Goal: Task Accomplishment & Management: Use online tool/utility

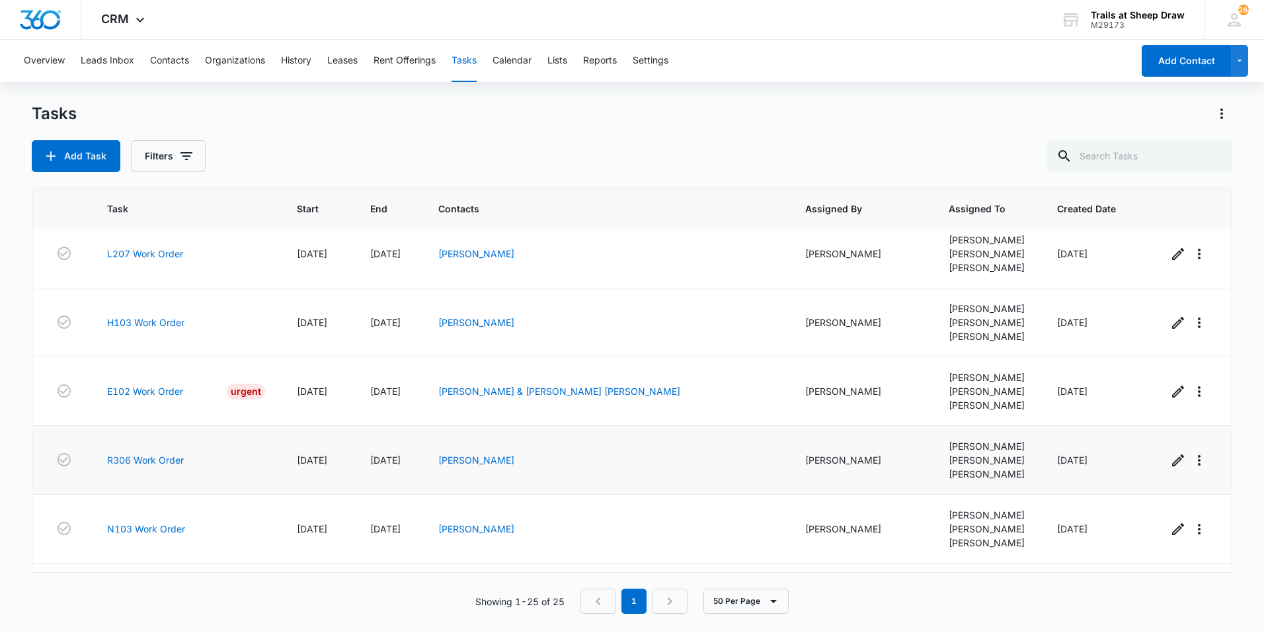
scroll to position [1362, 0]
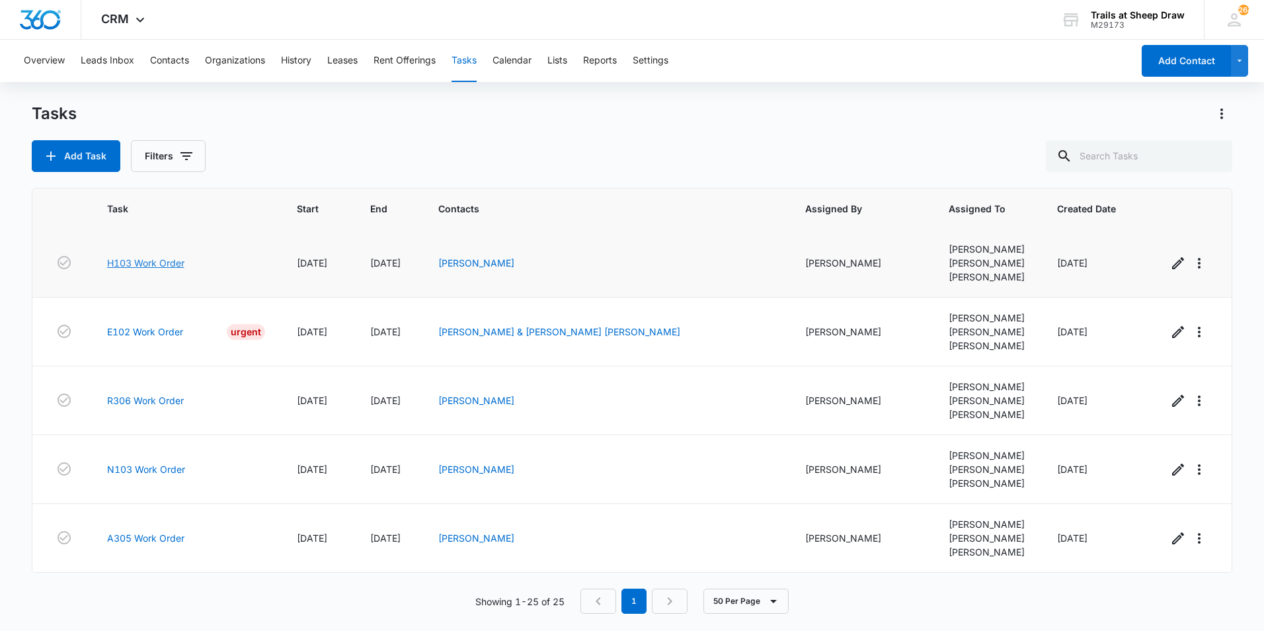
click at [143, 265] on link "H103 Work Order" at bounding box center [145, 263] width 77 height 14
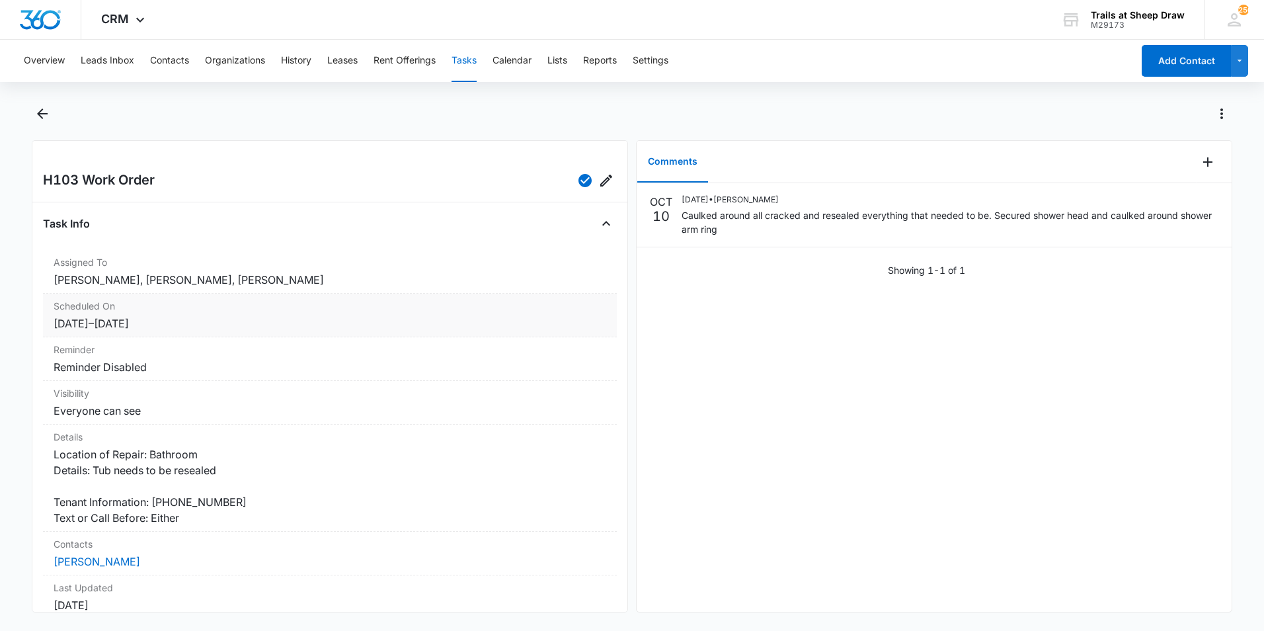
scroll to position [142, 0]
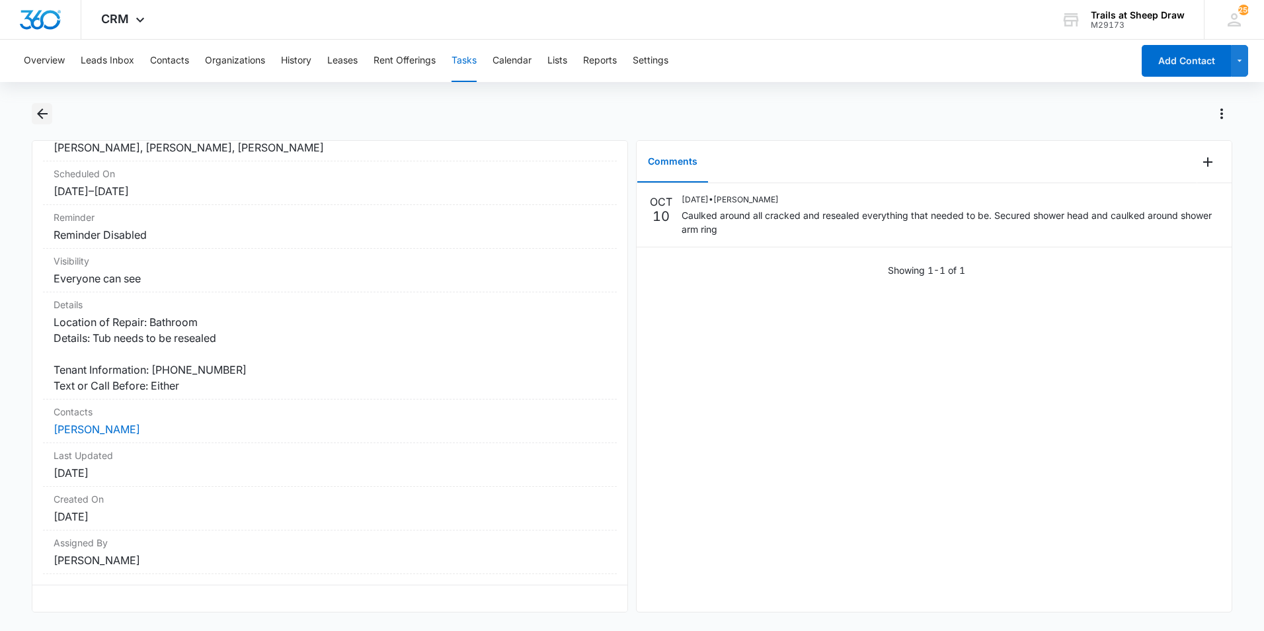
click at [45, 122] on button "Back" at bounding box center [42, 113] width 20 height 21
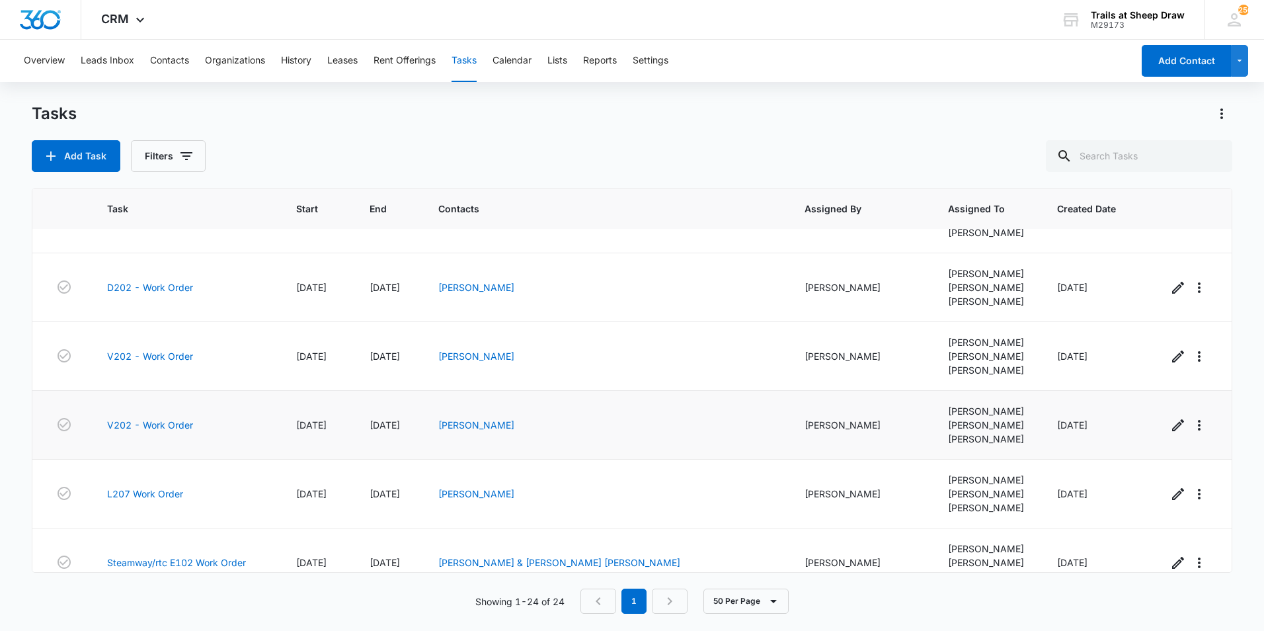
scroll to position [926, 0]
click at [173, 356] on link "V202 - Work Order" at bounding box center [150, 355] width 86 height 14
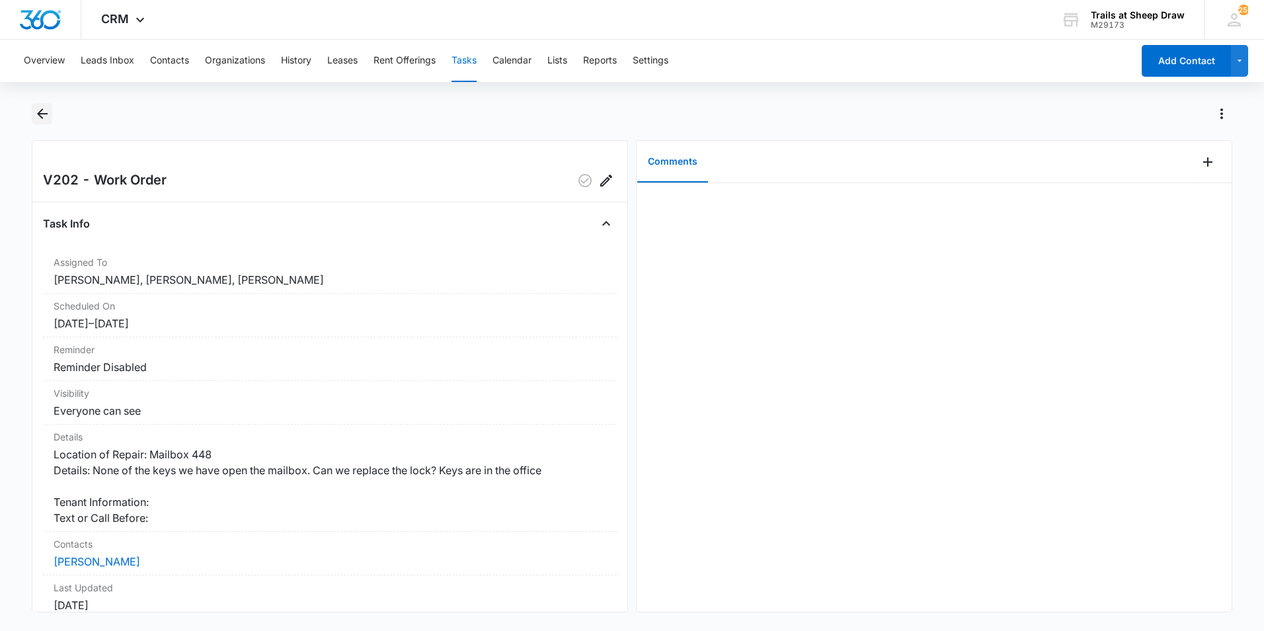
click at [44, 117] on icon "Back" at bounding box center [42, 114] width 16 height 16
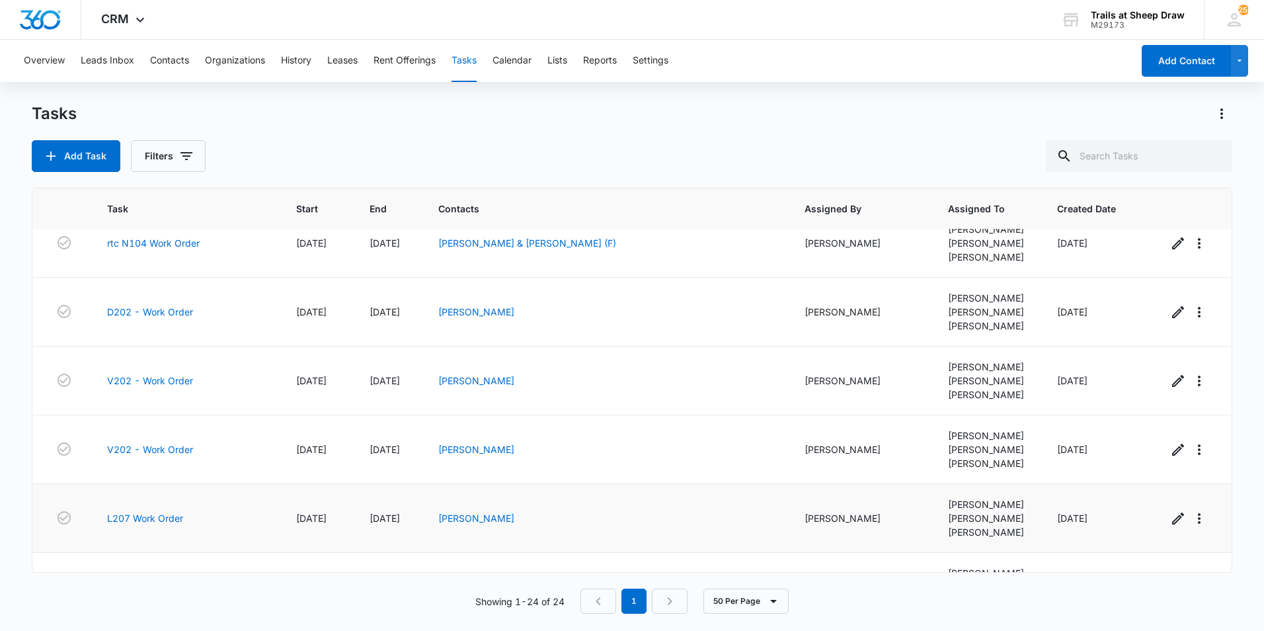
scroll to position [926, 0]
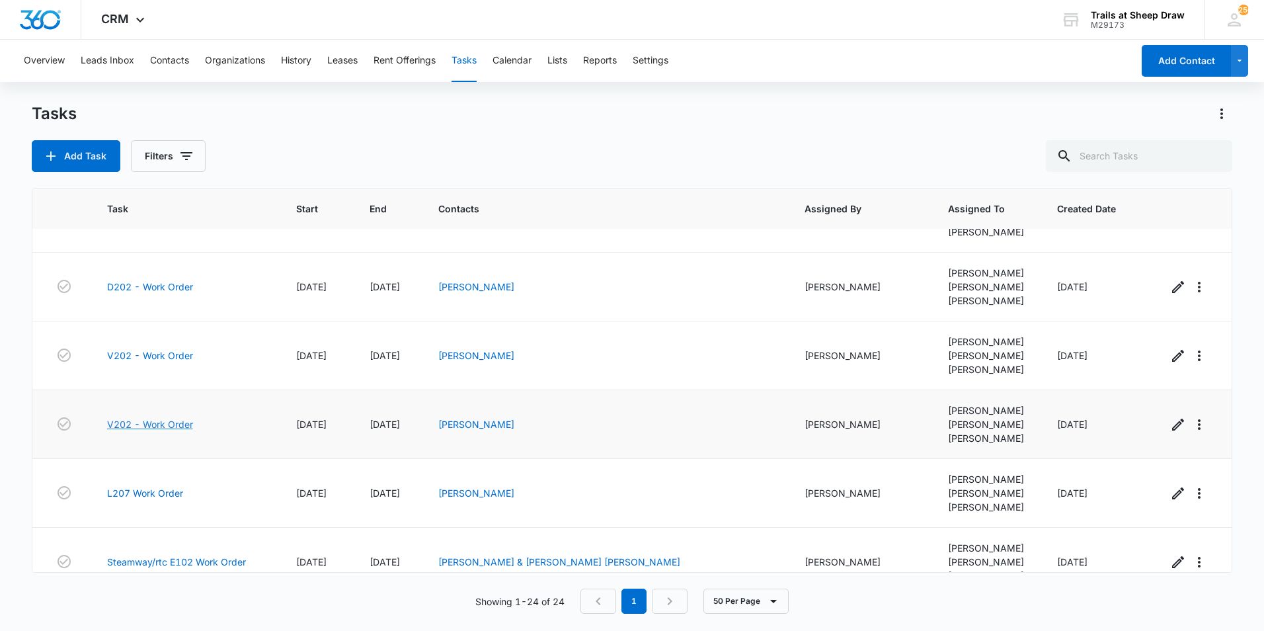
click at [182, 426] on link "V202 - Work Order" at bounding box center [150, 424] width 86 height 14
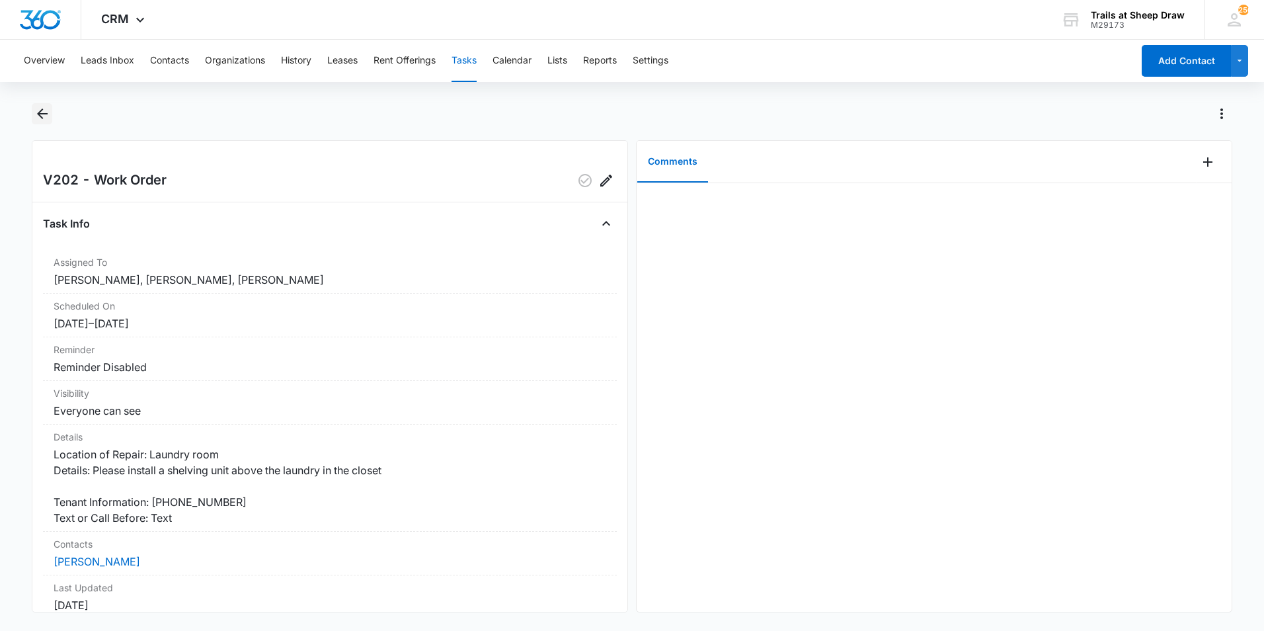
click at [38, 120] on icon "Back" at bounding box center [42, 114] width 16 height 16
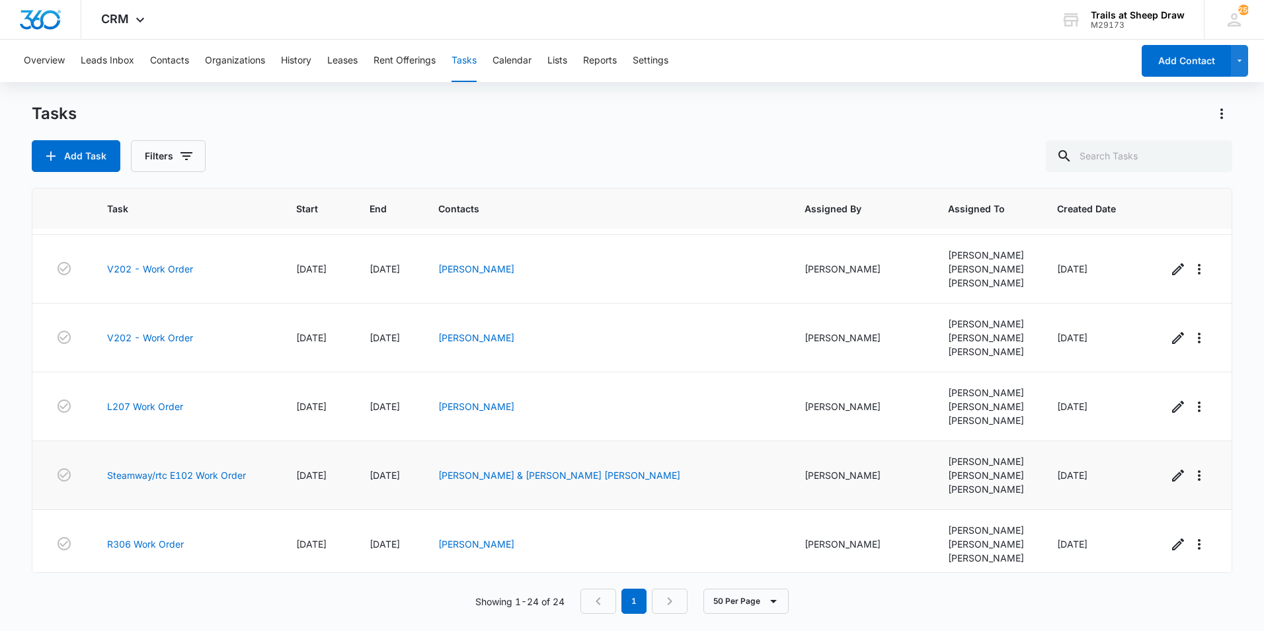
scroll to position [1058, 0]
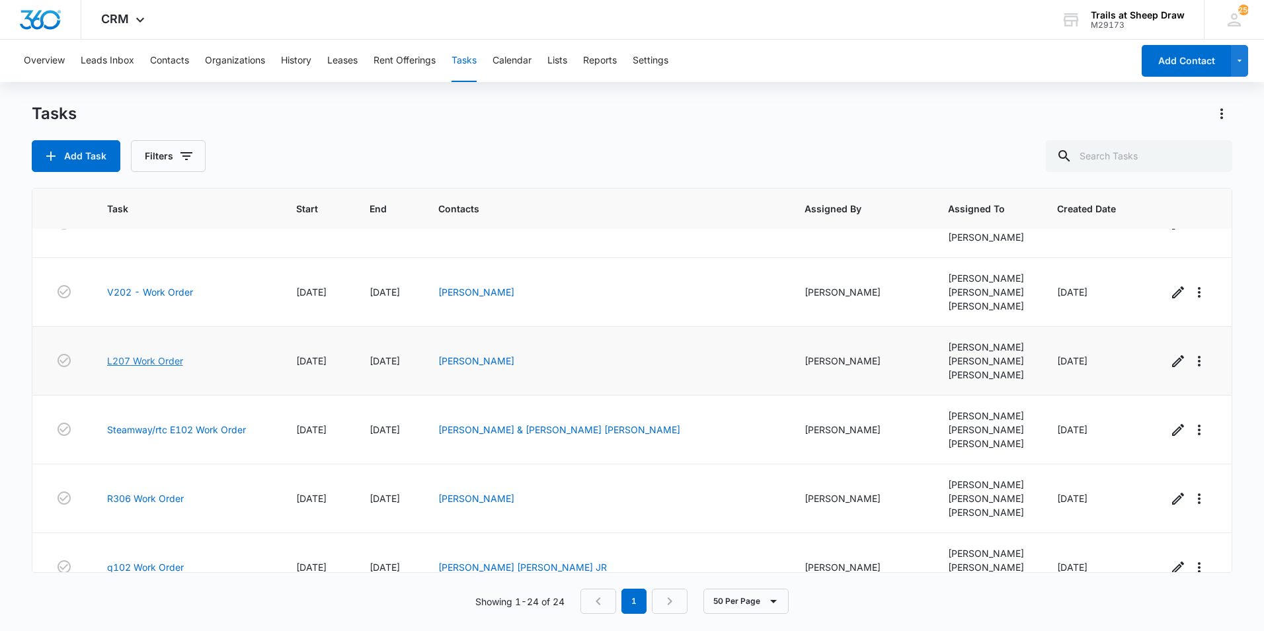
click at [157, 358] on link "L207 Work Order" at bounding box center [145, 361] width 76 height 14
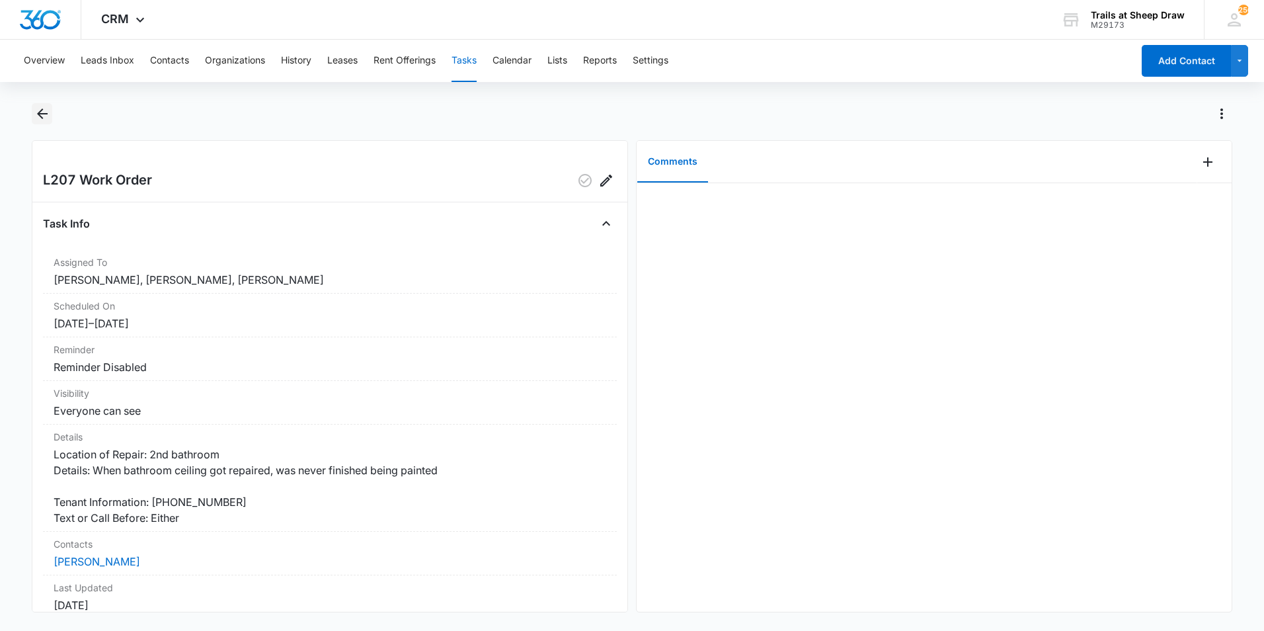
click at [45, 114] on icon "Back" at bounding box center [42, 113] width 11 height 11
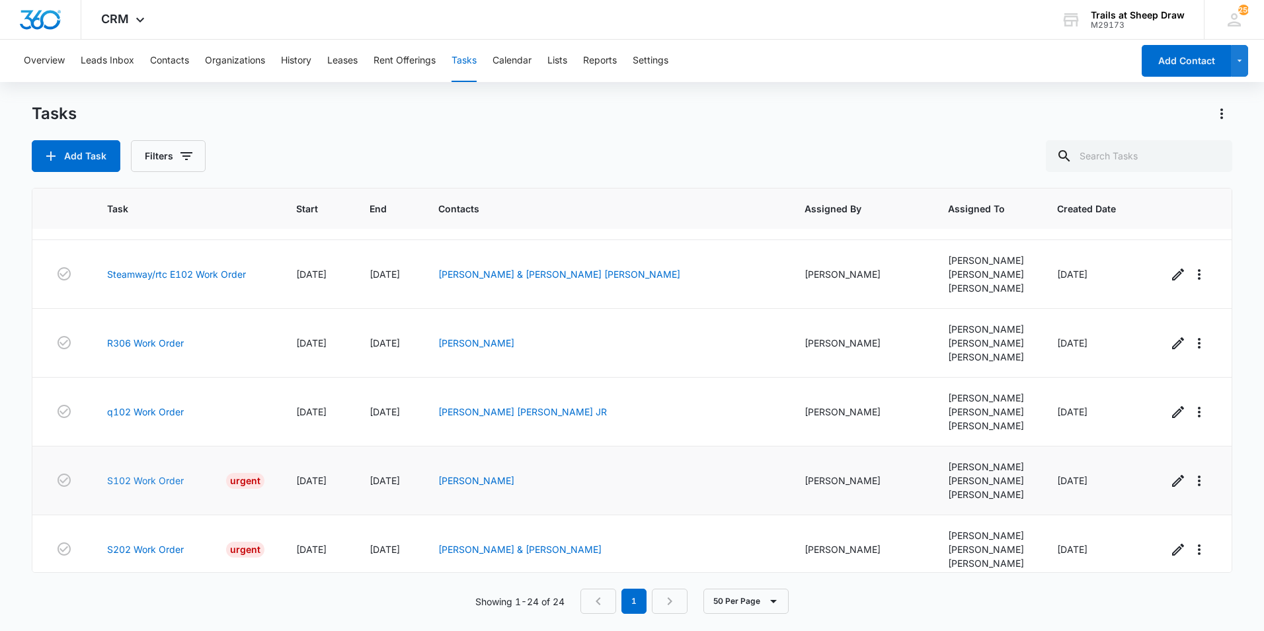
scroll to position [1190, 0]
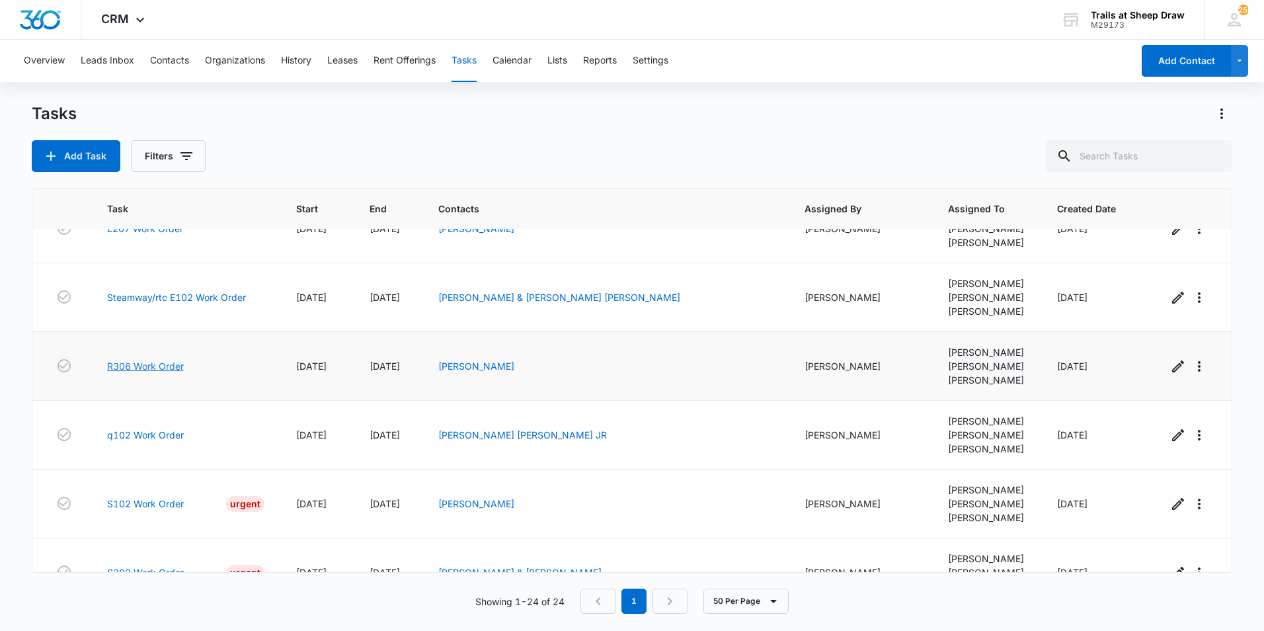
click at [165, 365] on link "R306 Work Order" at bounding box center [145, 366] width 77 height 14
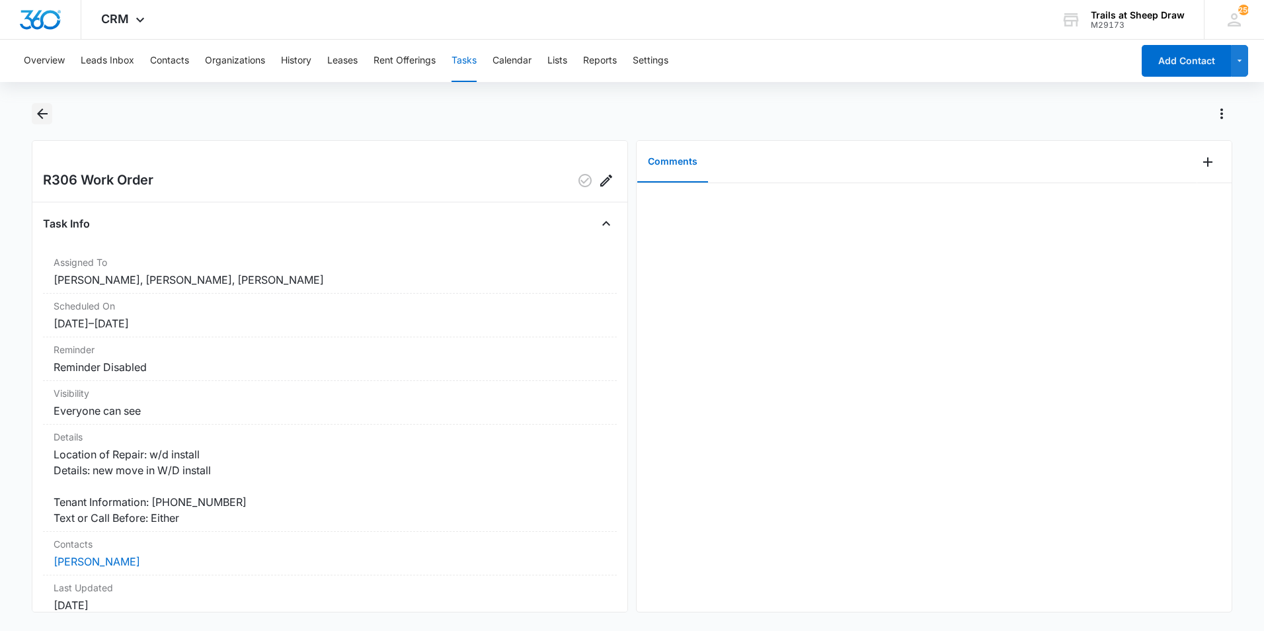
click at [42, 108] on icon "Back" at bounding box center [42, 114] width 16 height 16
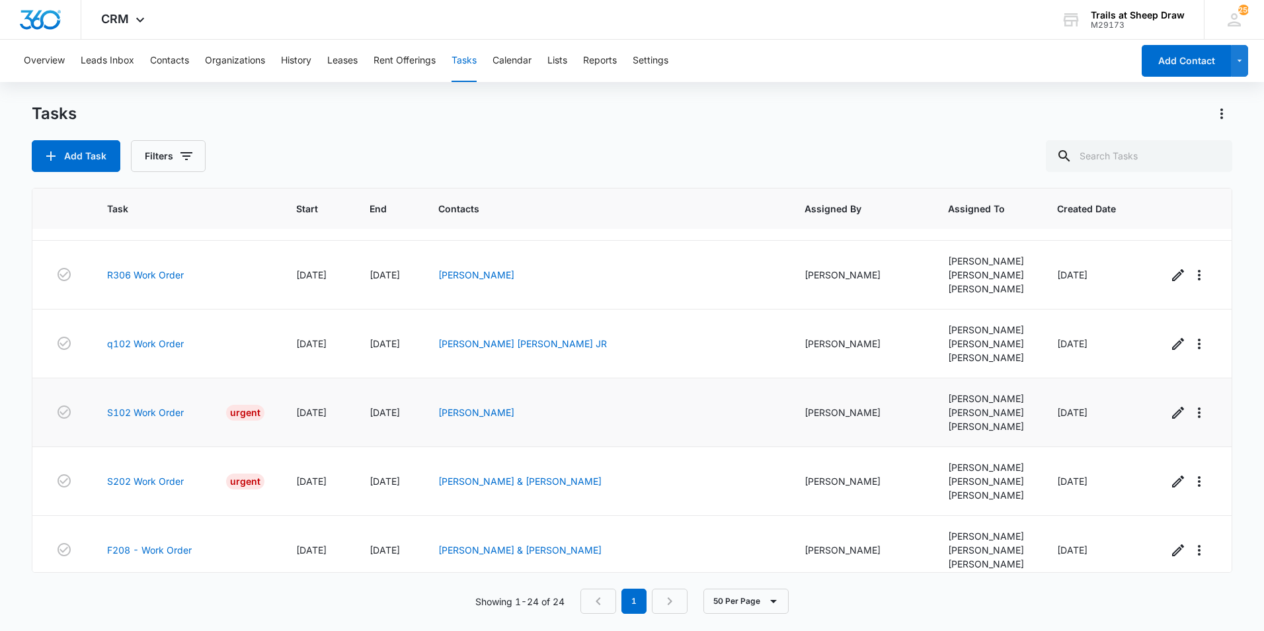
scroll to position [1293, 0]
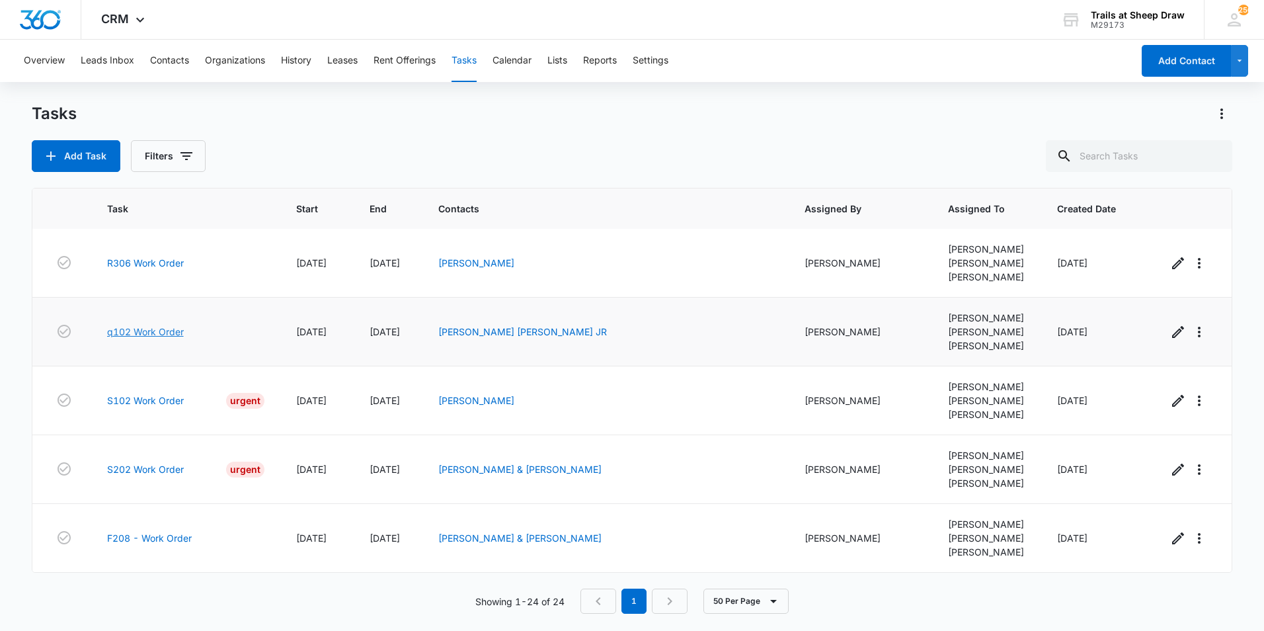
click at [162, 333] on link "q102 Work Order" at bounding box center [145, 332] width 77 height 14
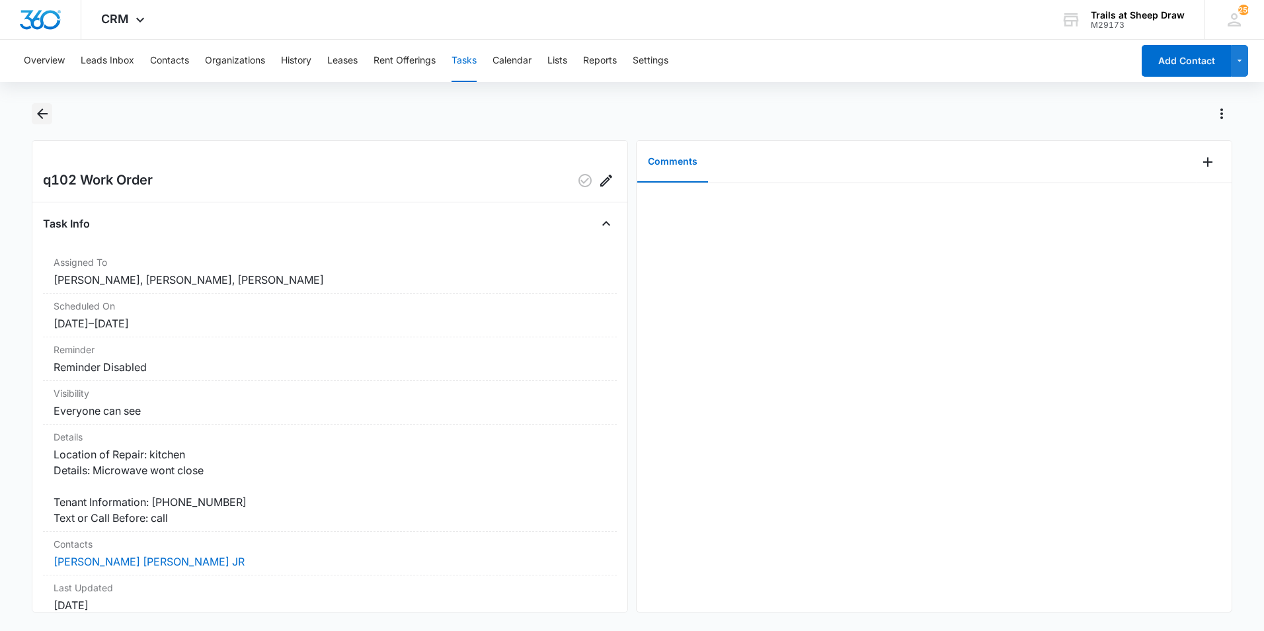
click at [39, 114] on icon "Back" at bounding box center [42, 113] width 11 height 11
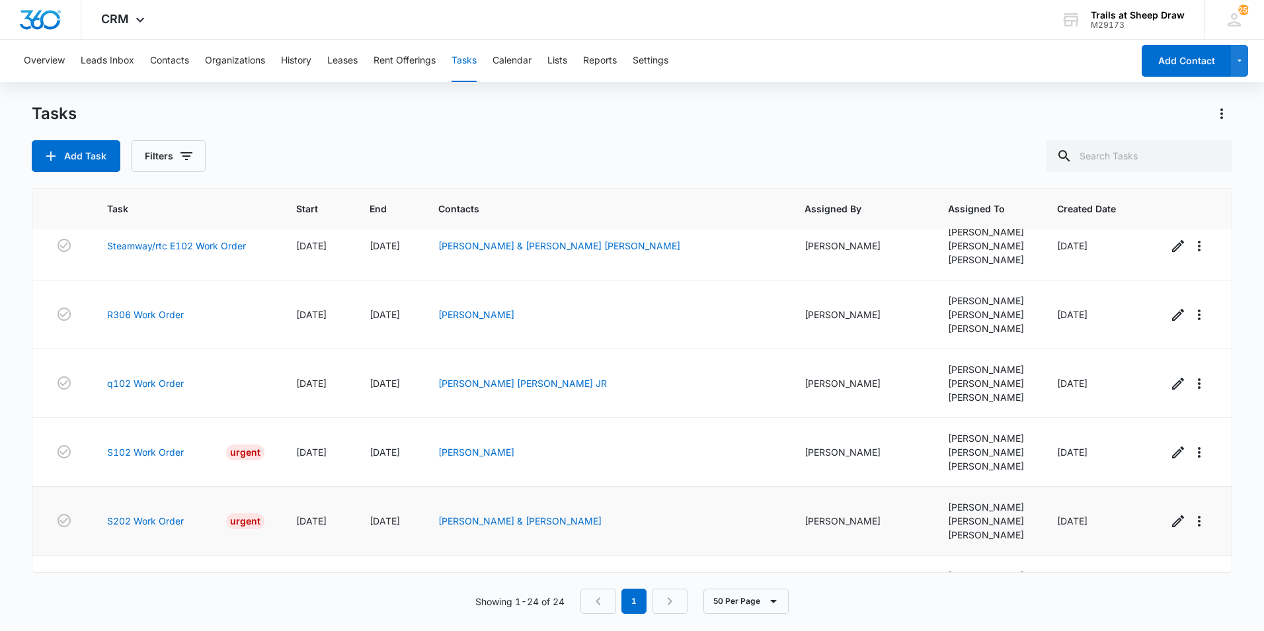
scroll to position [1293, 0]
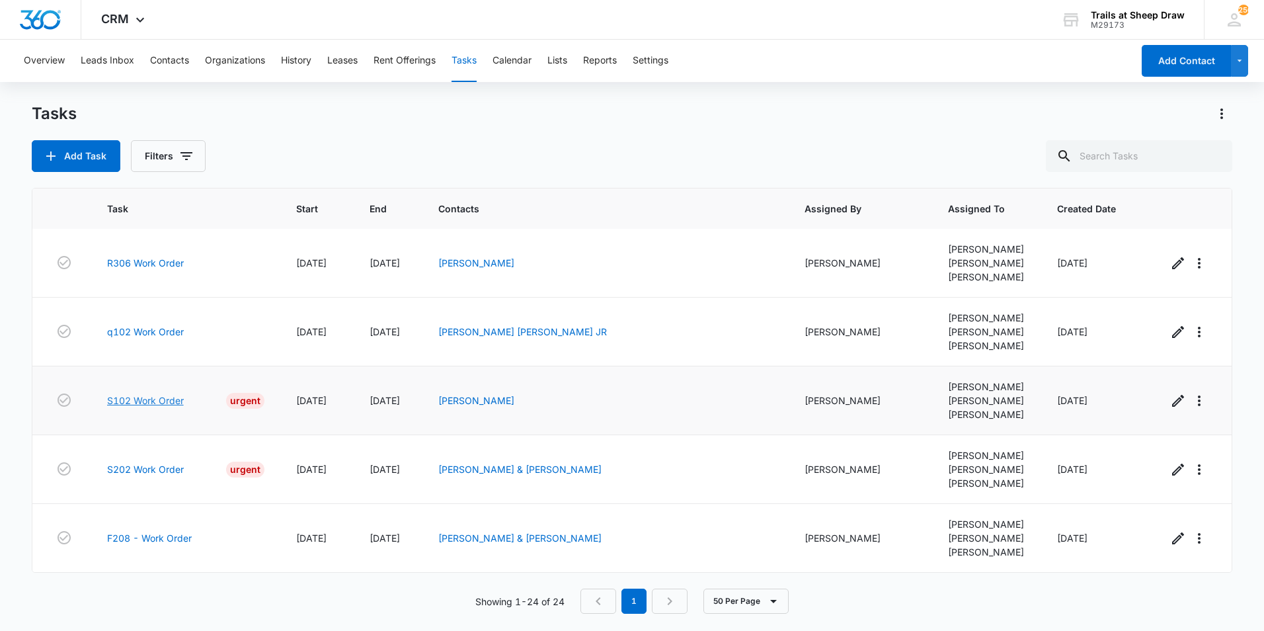
click at [152, 405] on link "S102 Work Order" at bounding box center [145, 400] width 77 height 14
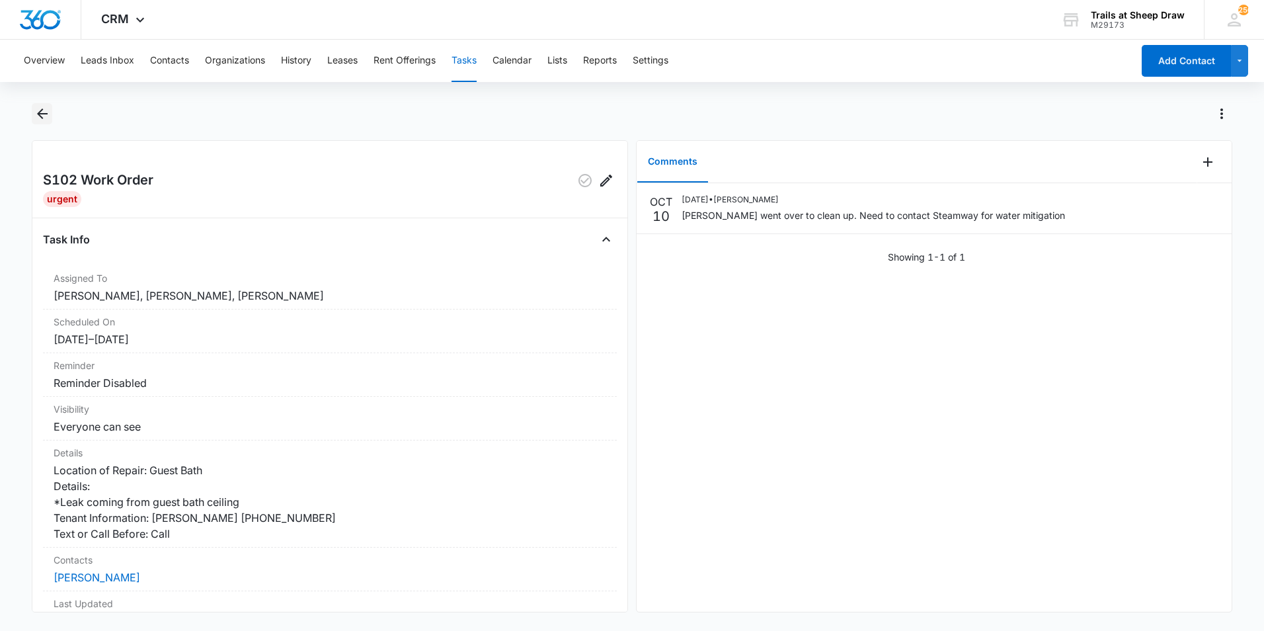
click at [46, 117] on icon "Back" at bounding box center [42, 114] width 16 height 16
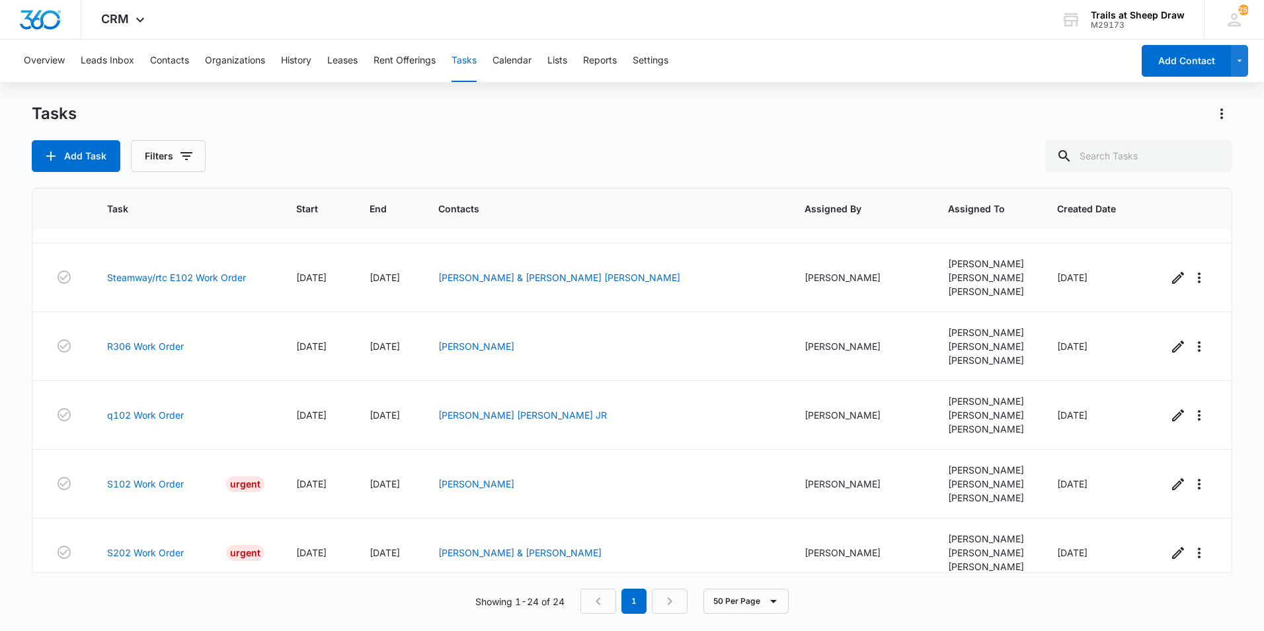
scroll to position [1293, 0]
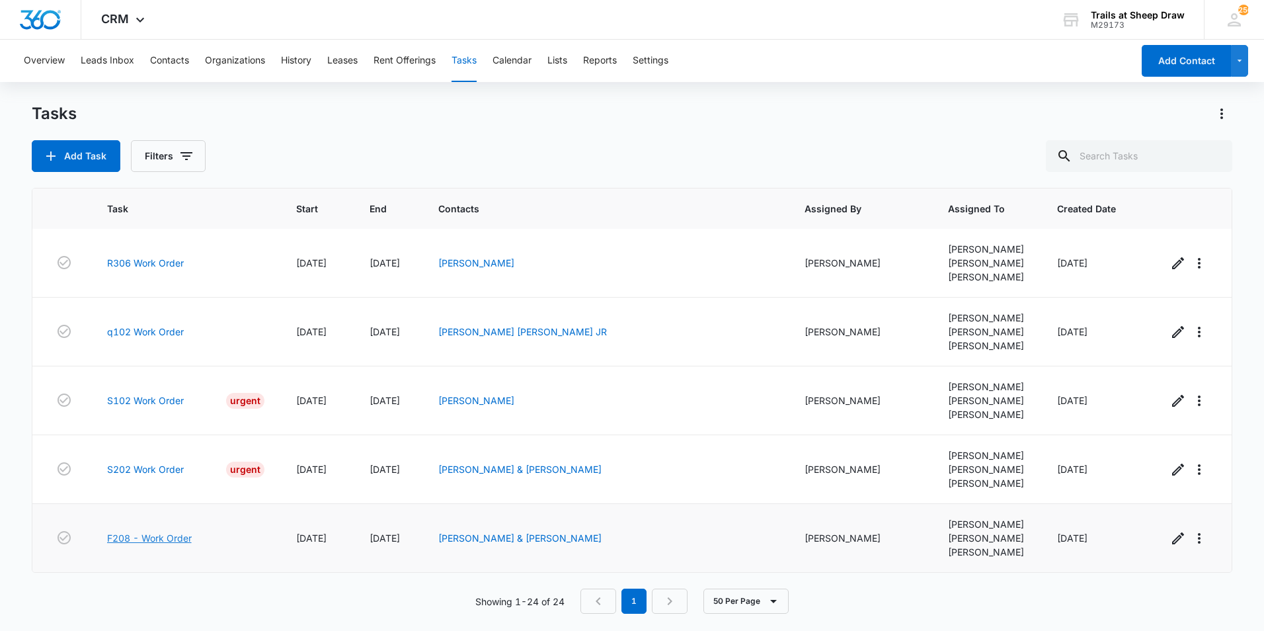
click at [175, 540] on link "F208 - Work Order" at bounding box center [149, 538] width 85 height 14
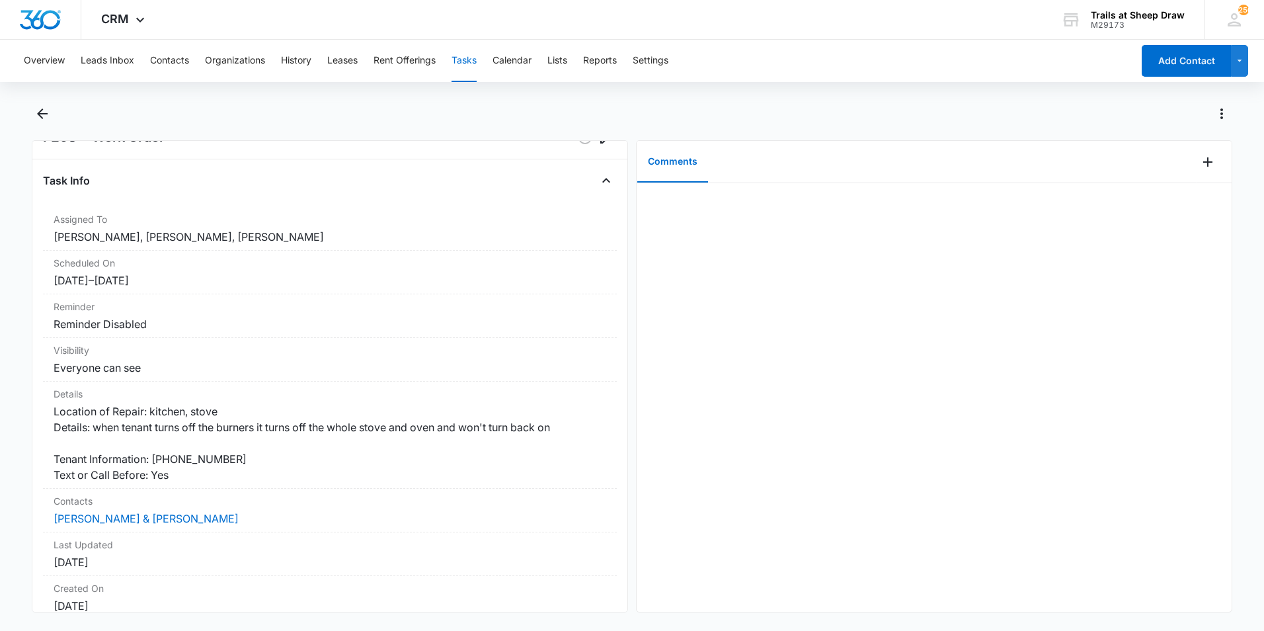
scroll to position [66, 0]
